Goal: Task Accomplishment & Management: Complete application form

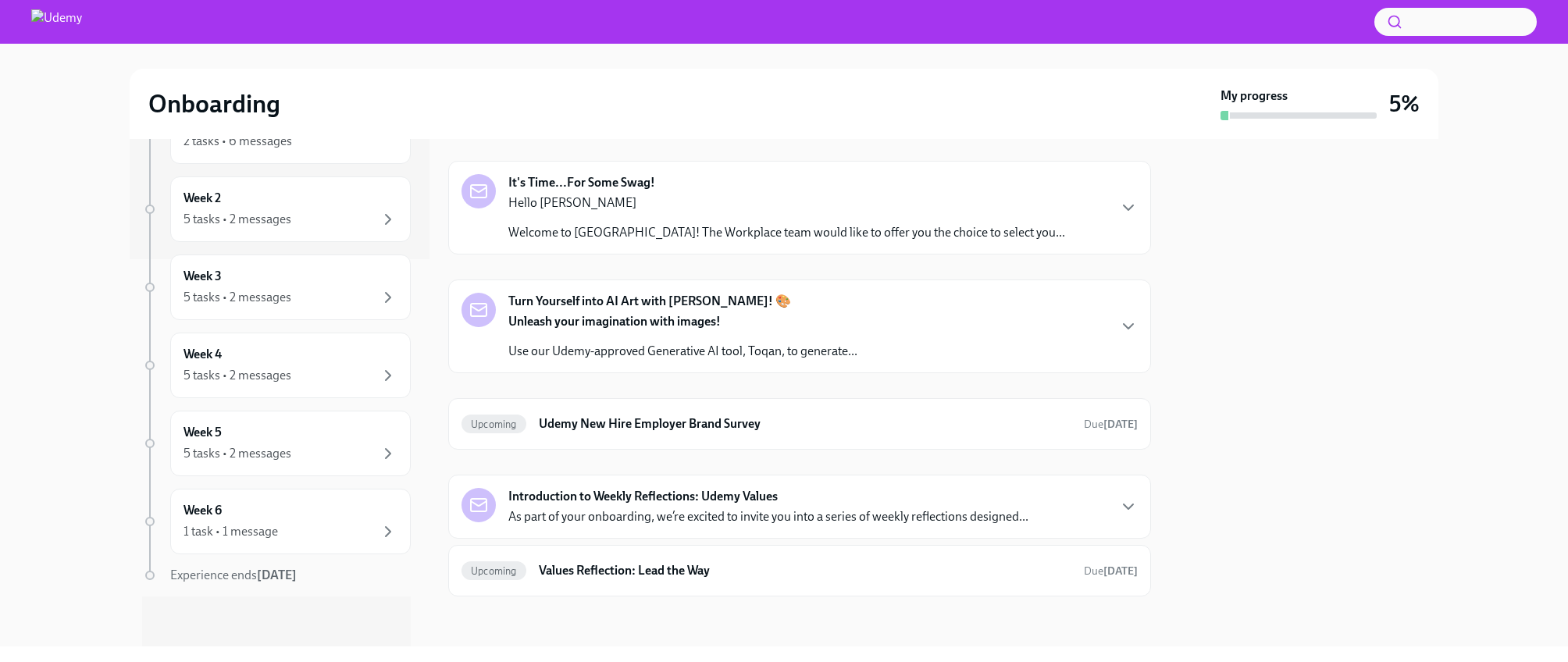
scroll to position [1547, 0]
click at [1126, 210] on icon "button" at bounding box center [1129, 208] width 10 height 5
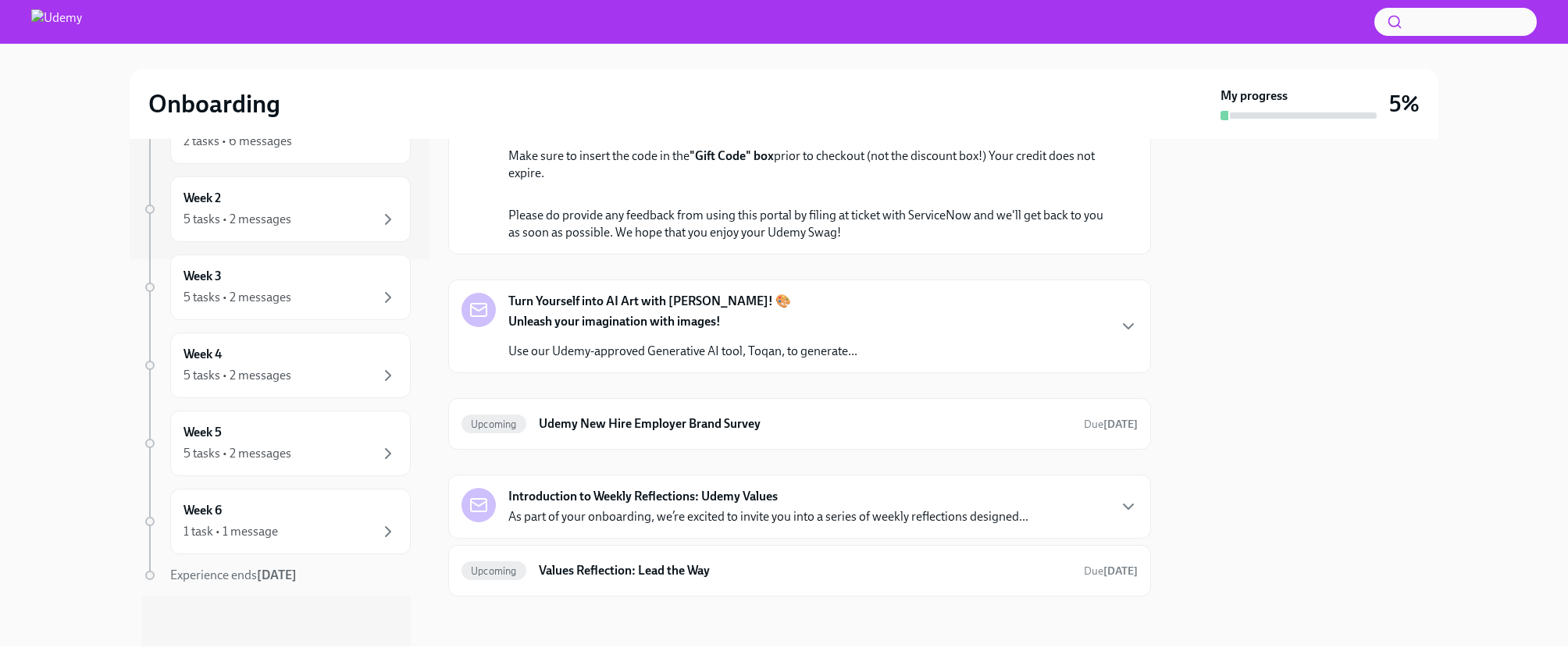
scroll to position [2399, 0]
click at [952, 519] on p "As part of your onboarding, we’re excited to invite you into a series of weekly…" at bounding box center [768, 517] width 520 height 17
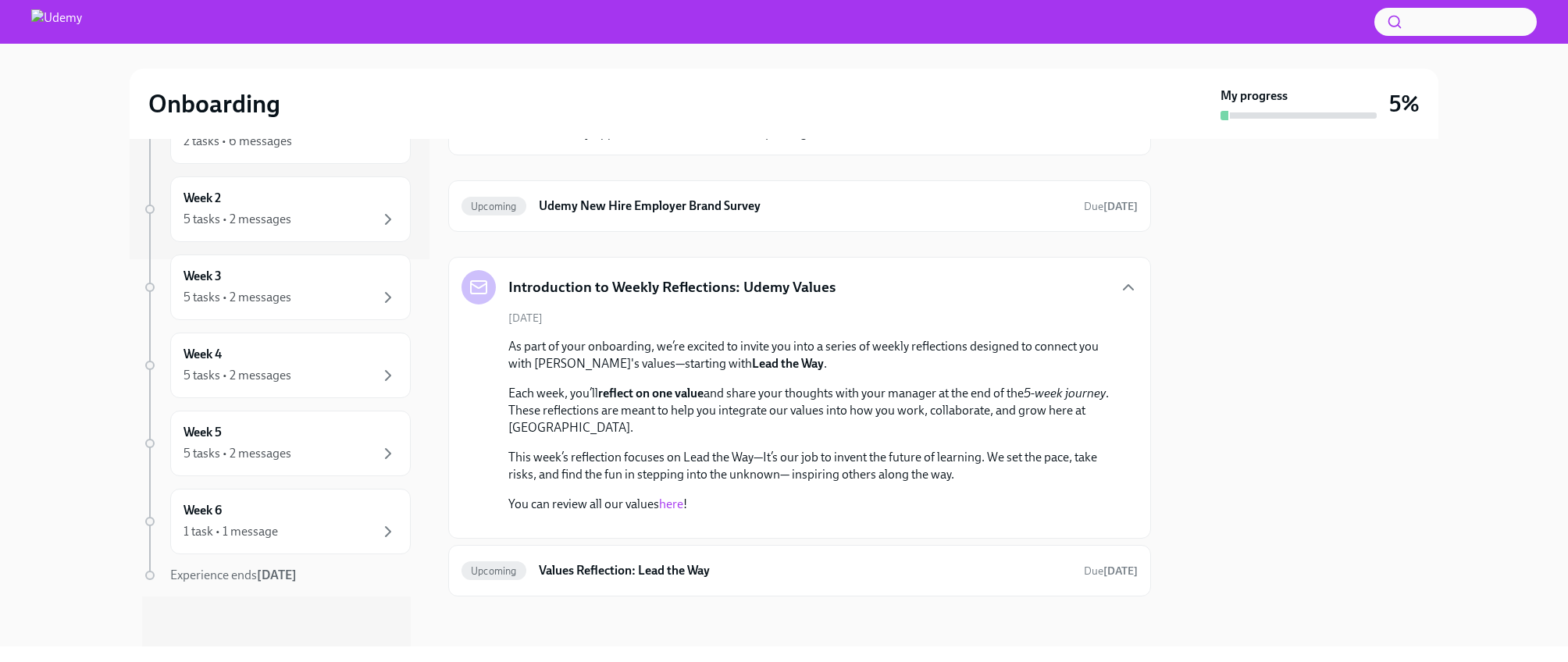
scroll to position [2748, 0]
click at [673, 497] on link "here" at bounding box center [671, 504] width 24 height 15
click at [810, 569] on h6 "Values Reflection: Lead the Way" at bounding box center [805, 570] width 533 height 17
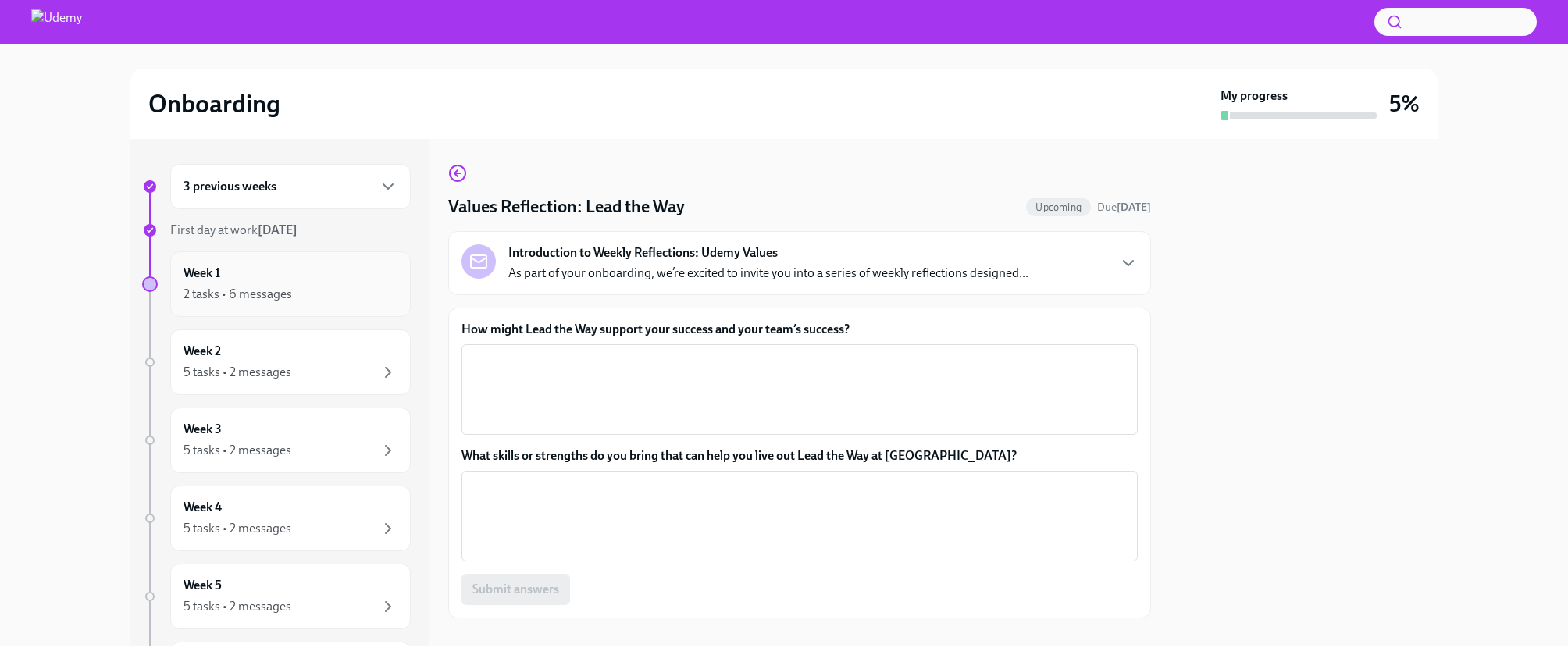
click at [281, 304] on div "Week 1 2 tasks • 6 messages" at bounding box center [290, 284] width 240 height 65
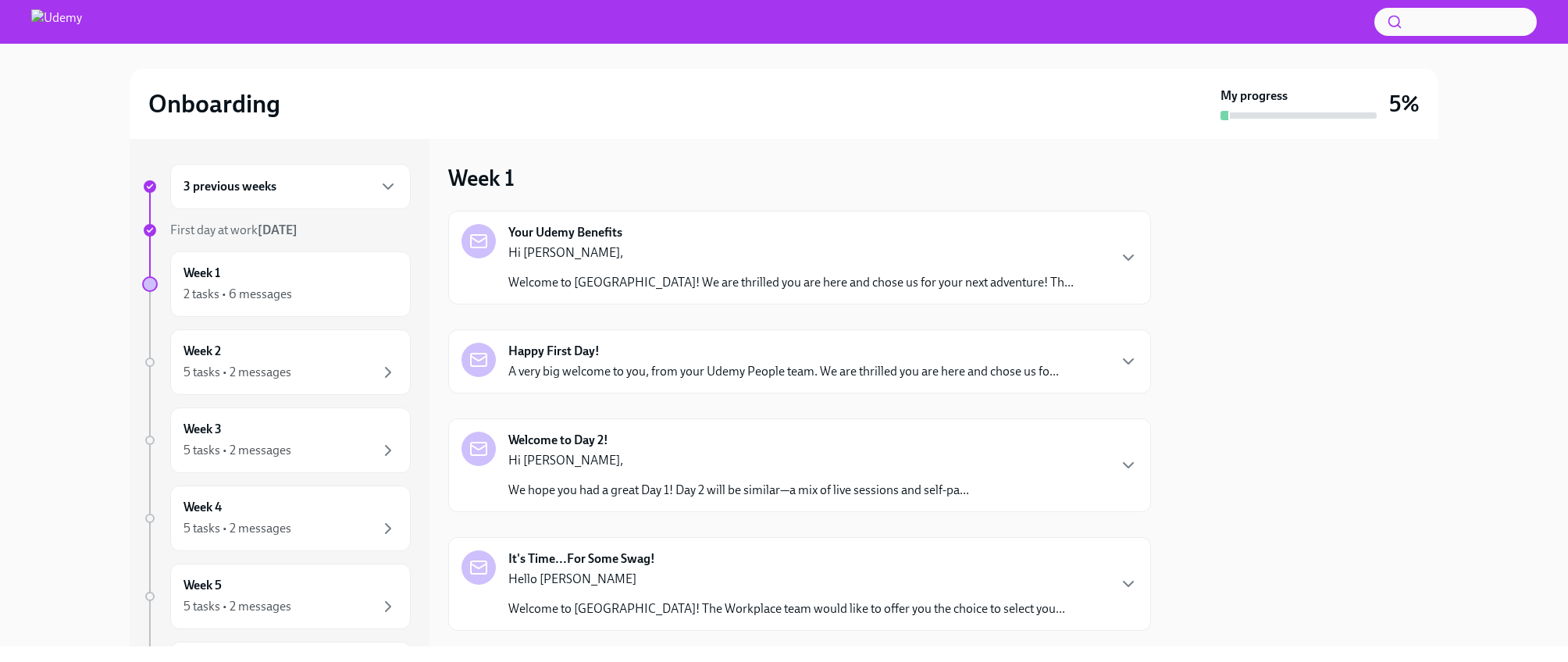
click at [715, 376] on p "A very big welcome to you, from your Udemy People team. We are thrilled you are…" at bounding box center [784, 371] width 551 height 17
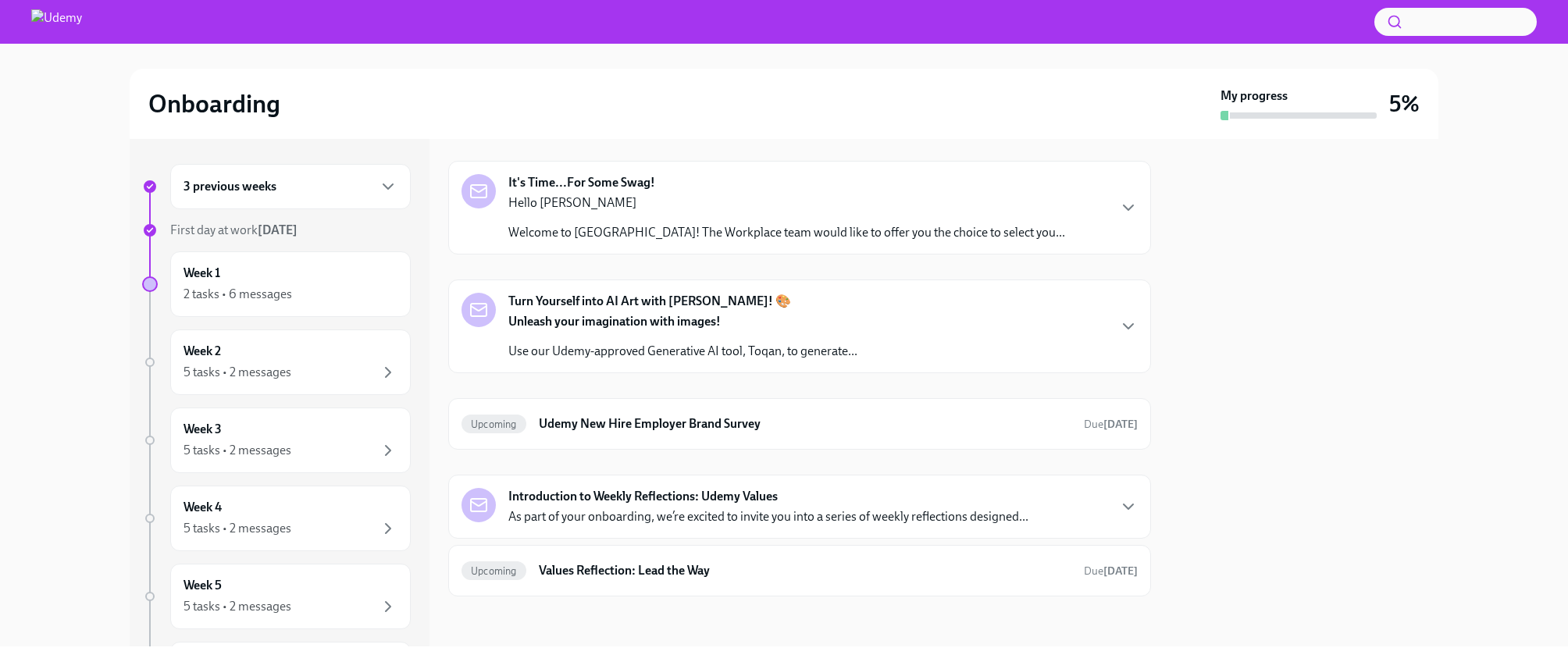
scroll to position [1051, 0]
click at [757, 123] on p "We hope you had a great Day 1! Day 2 will be similar—a mix of live sessions and…" at bounding box center [738, 114] width 460 height 17
click at [766, 433] on h6 "Udemy New Hire Employer Brand Survey" at bounding box center [805, 423] width 533 height 17
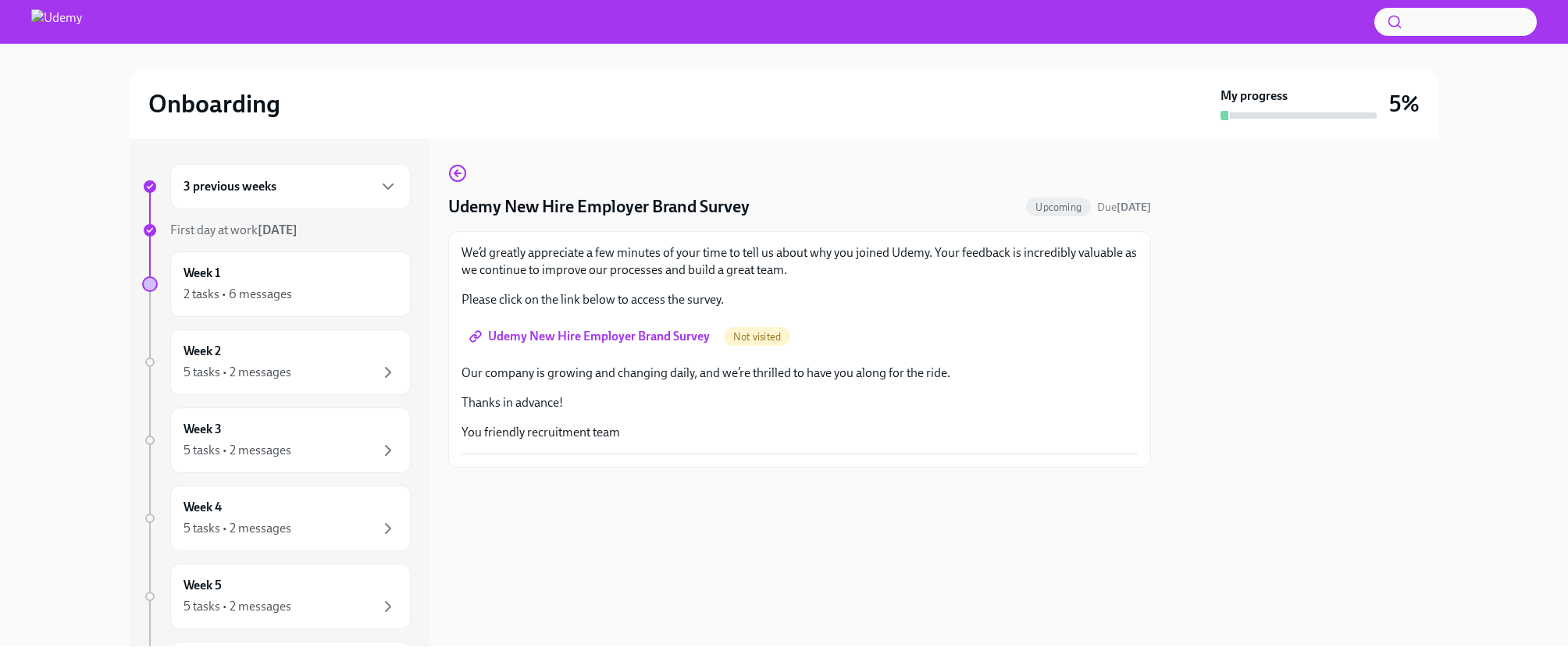
click at [657, 334] on span "Udemy New Hire Employer Brand Survey" at bounding box center [591, 336] width 237 height 15
click at [284, 293] on div "2 tasks • 6 messages" at bounding box center [238, 294] width 109 height 17
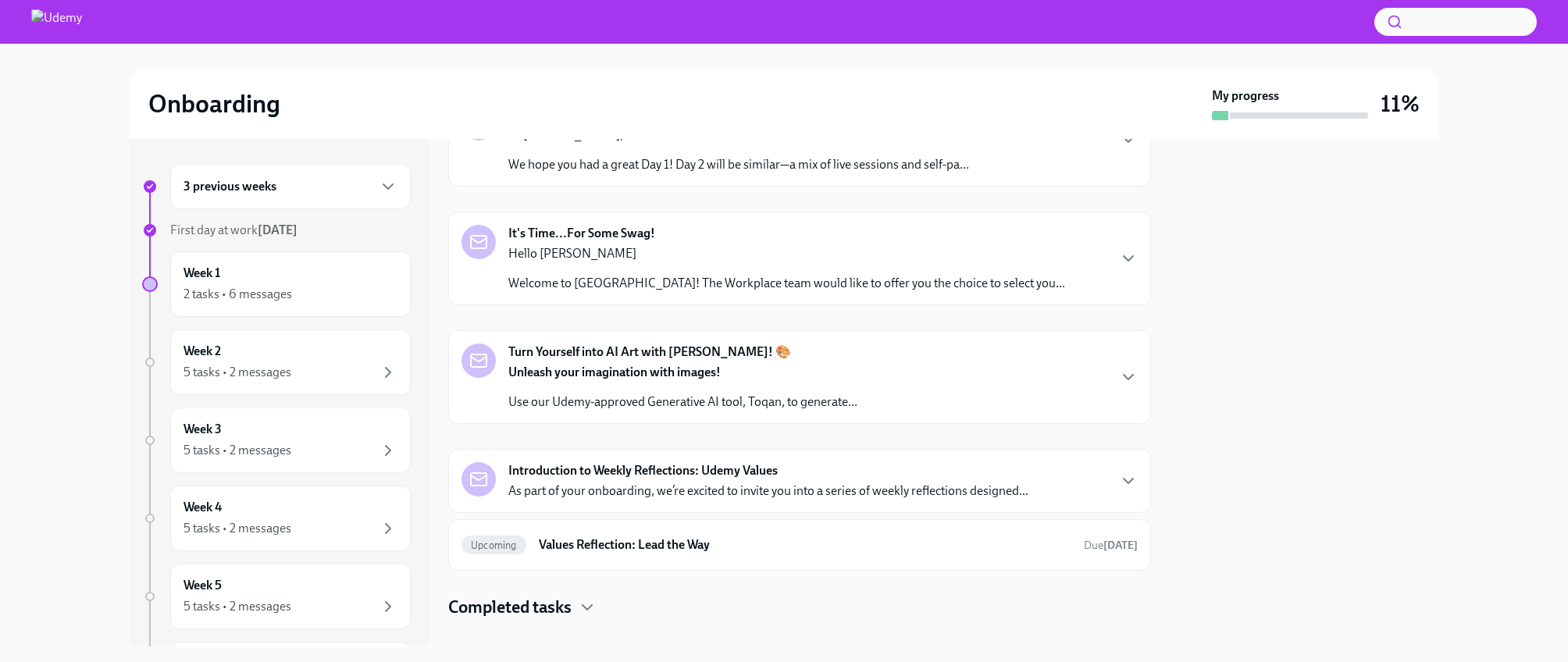
scroll to position [348, 0]
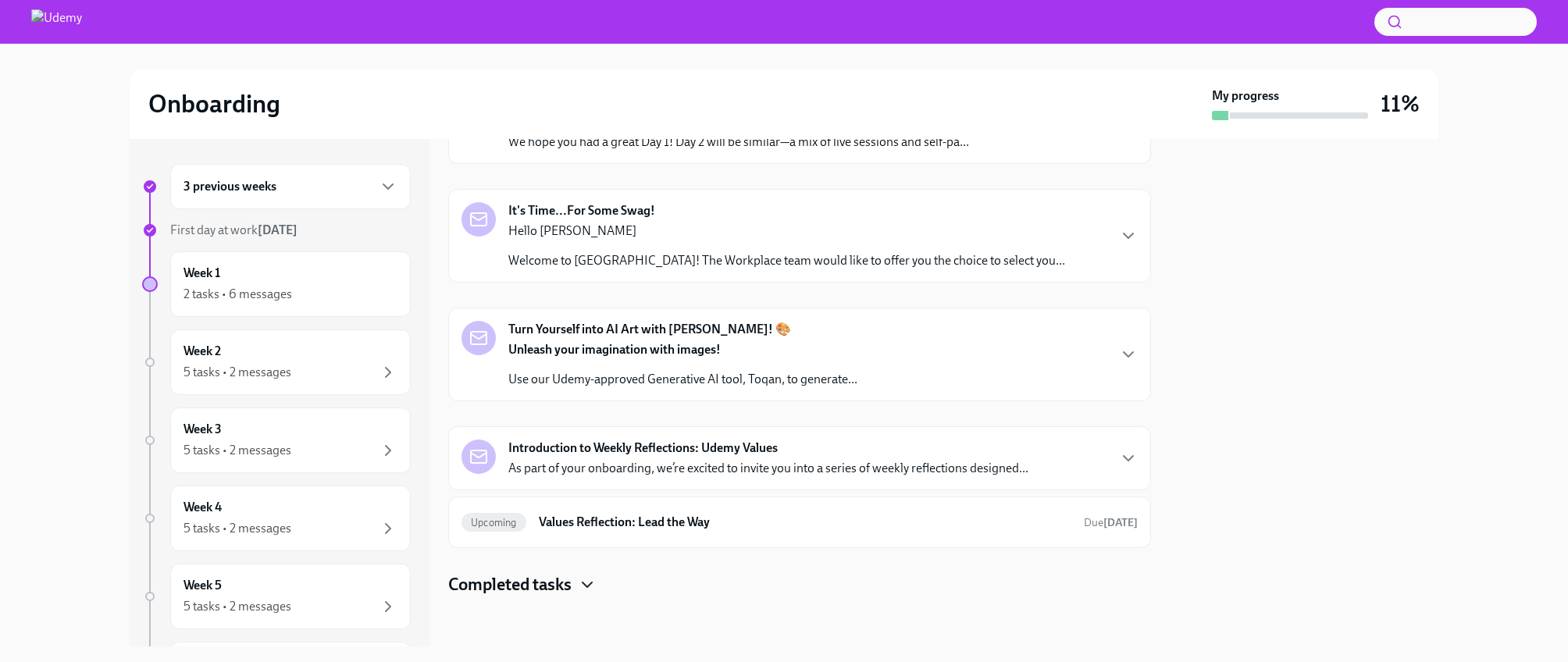
click at [594, 581] on icon "button" at bounding box center [587, 585] width 19 height 19
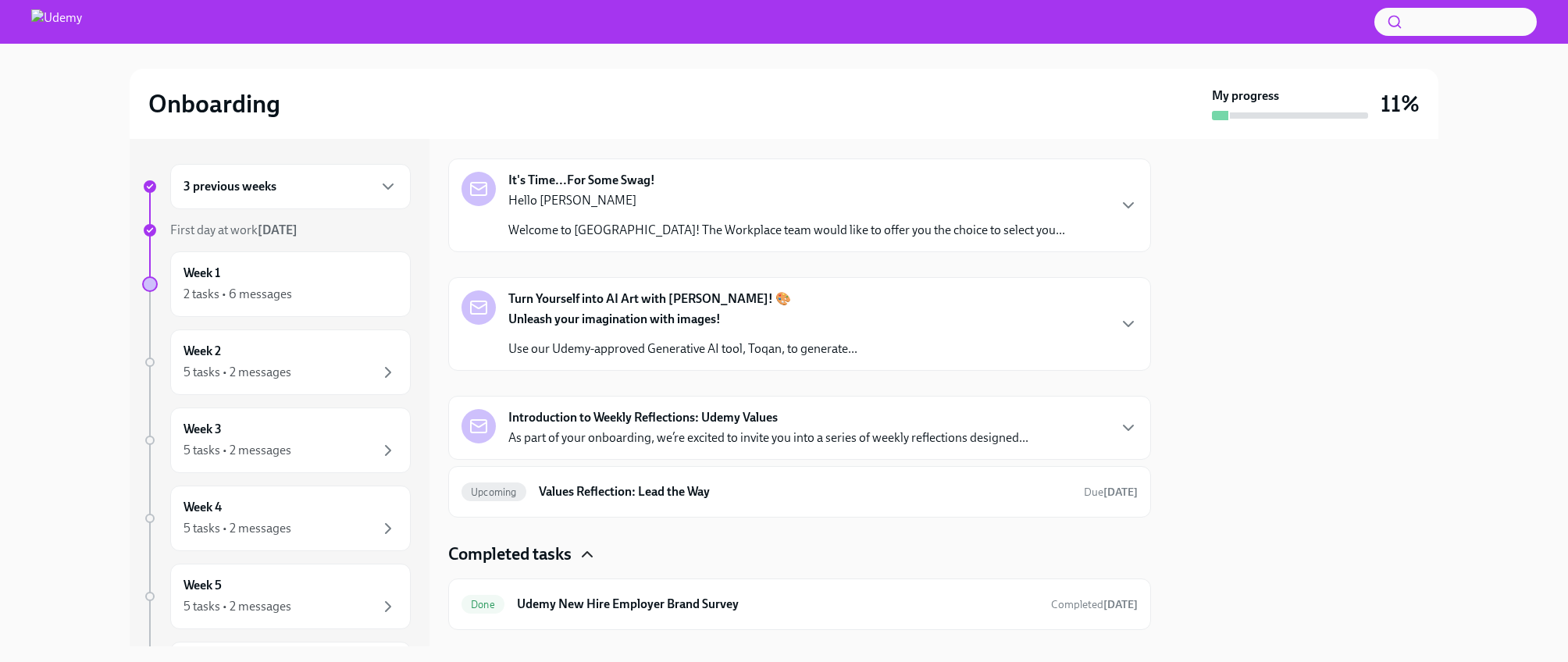
scroll to position [412, 0]
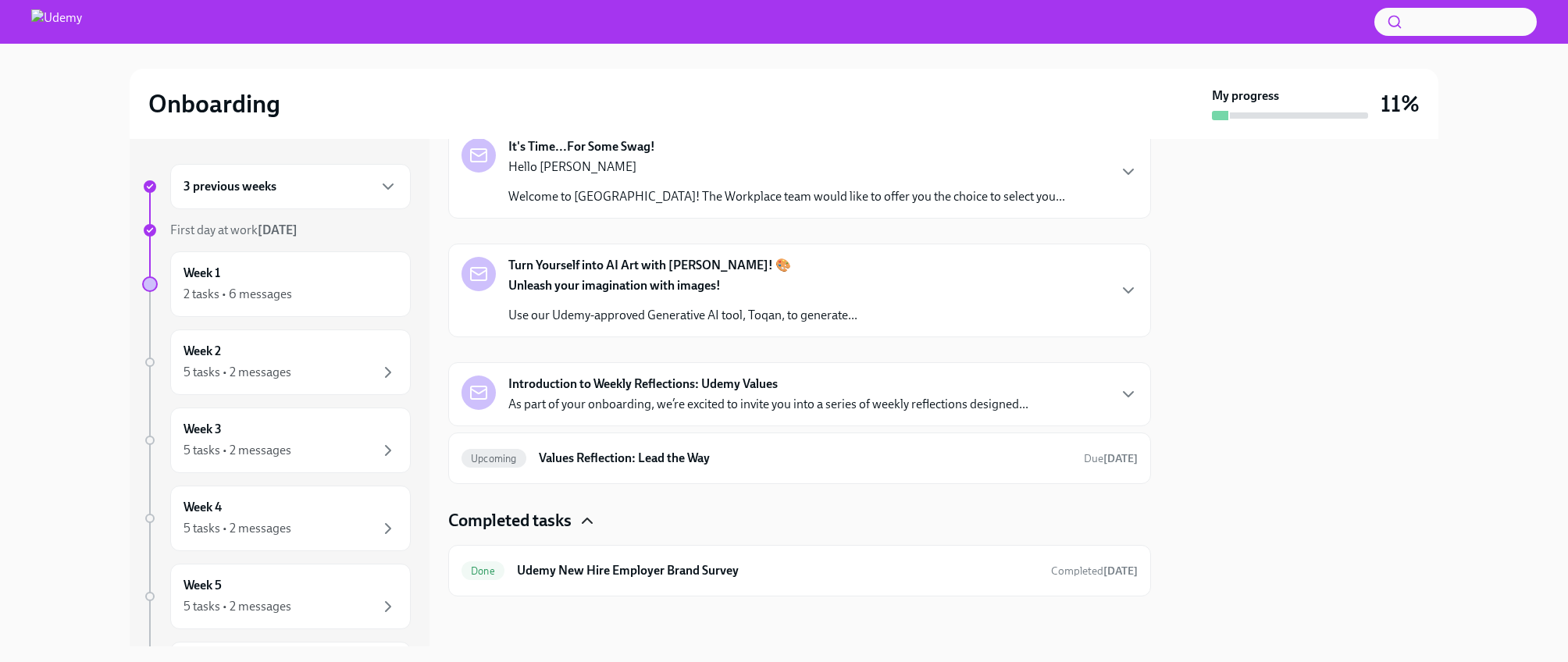
click at [722, 395] on div "Introduction to Weekly Reflections: Udemy Values As part of your onboarding, we…" at bounding box center [768, 394] width 520 height 37
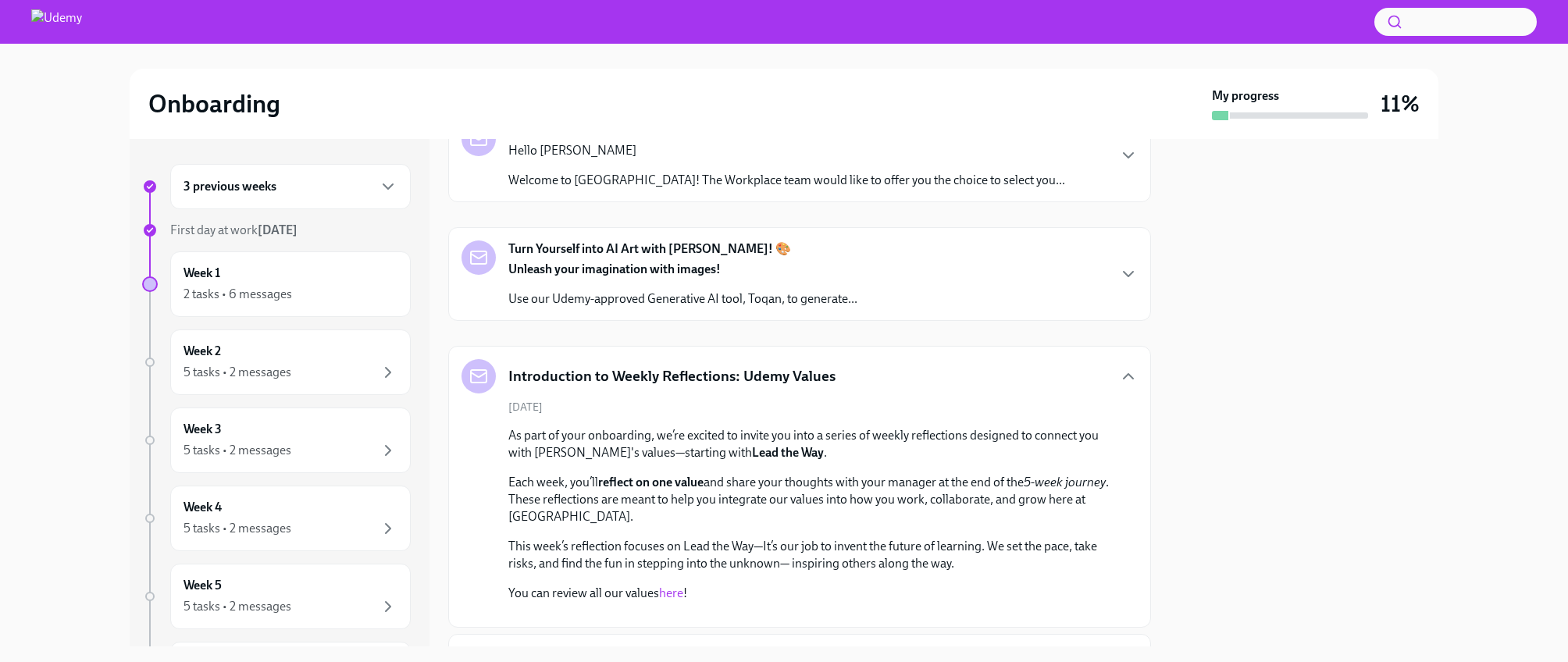
scroll to position [422, 0]
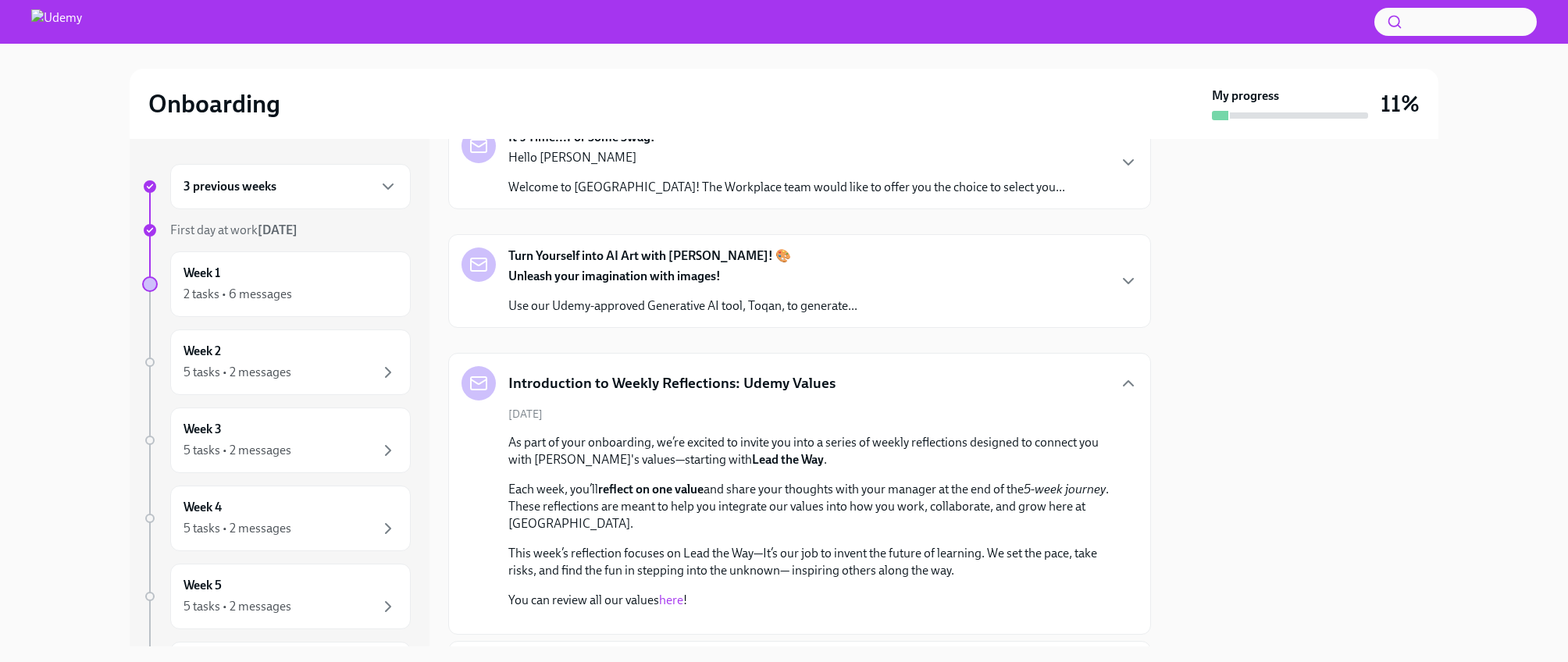
click at [753, 308] on p "Use our Udemy-approved Generative AI tool, Toqan, to generate..." at bounding box center [683, 306] width 349 height 17
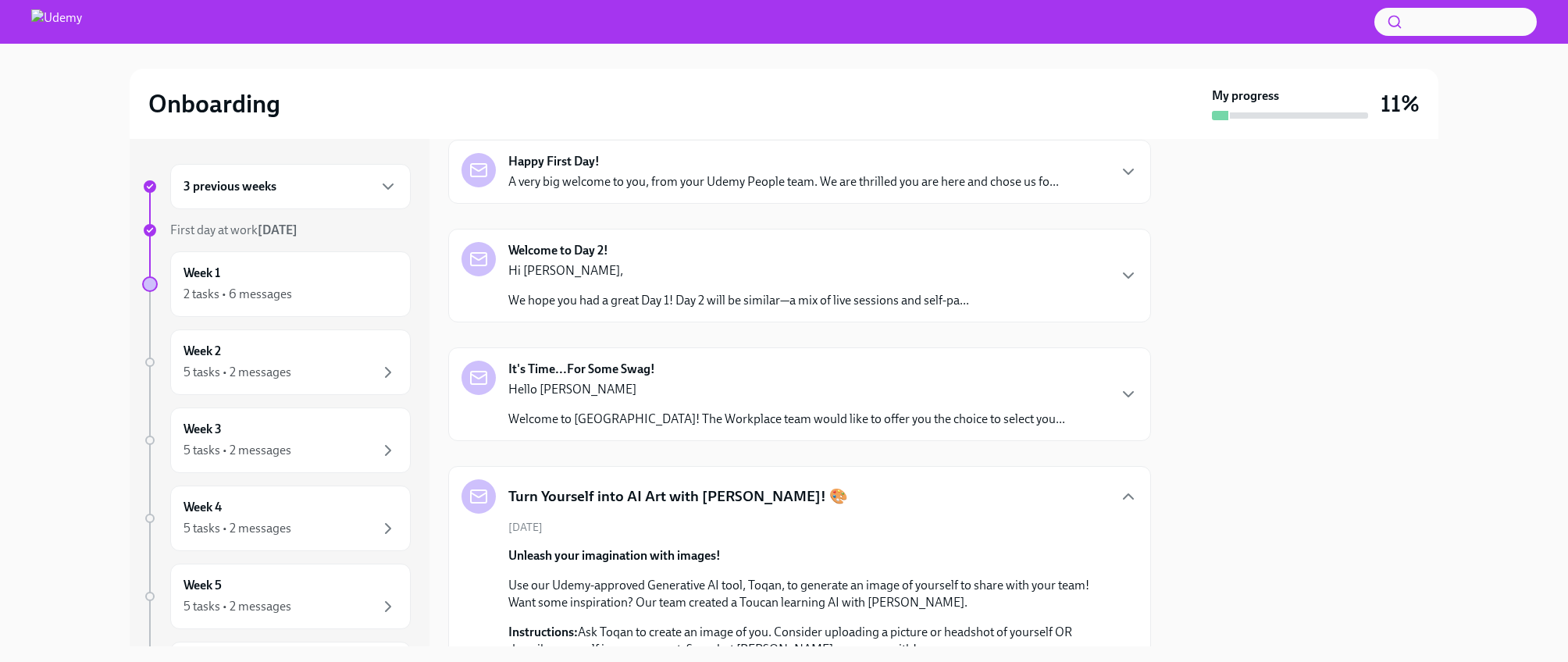
scroll to position [186, 0]
click at [758, 300] on p "We hope you had a great Day 1! Day 2 will be similar—a mix of live sessions and…" at bounding box center [738, 303] width 460 height 17
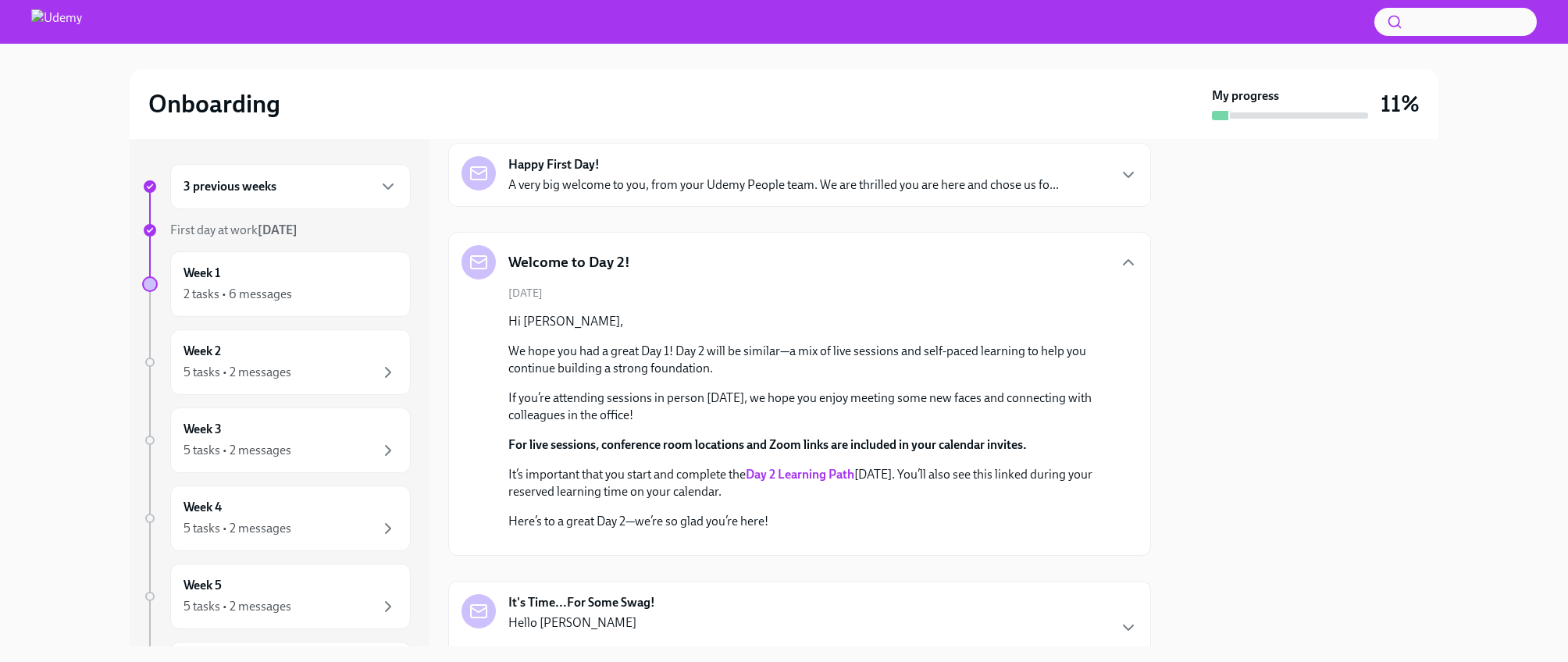
click at [818, 477] on strong "Day 2 Learning Path" at bounding box center [800, 474] width 109 height 15
